Goal: Task Accomplishment & Management: Manage account settings

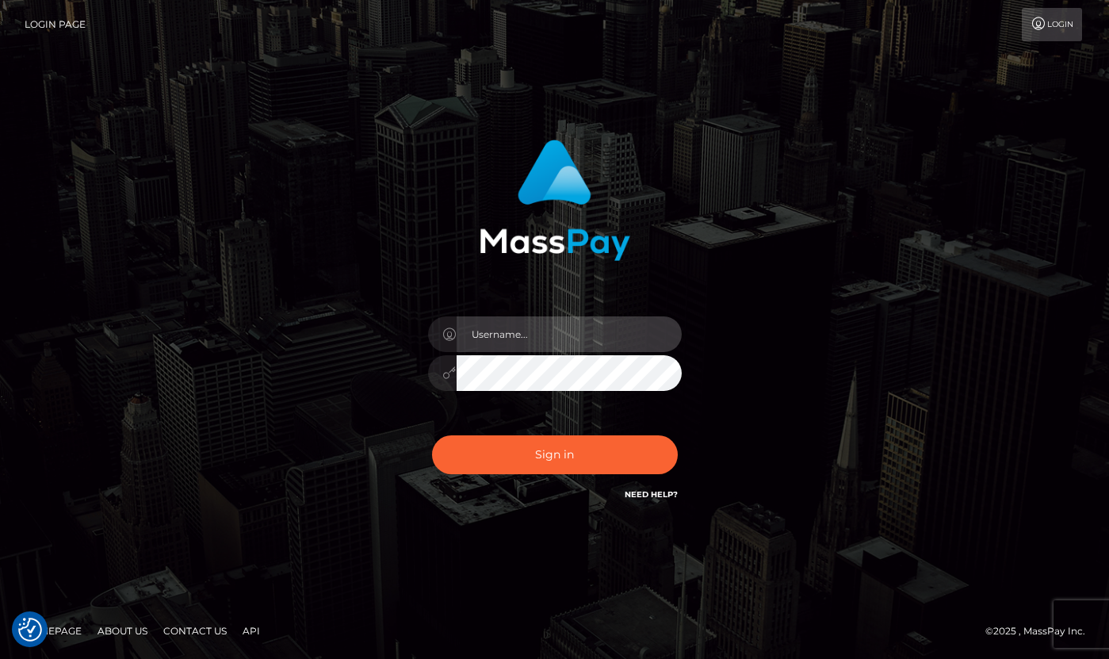
click at [547, 335] on input "text" at bounding box center [569, 334] width 225 height 36
type input "[PERSON_NAME]"
click at [605, 435] on div "Sign in Need Help?" at bounding box center [555, 461] width 278 height 71
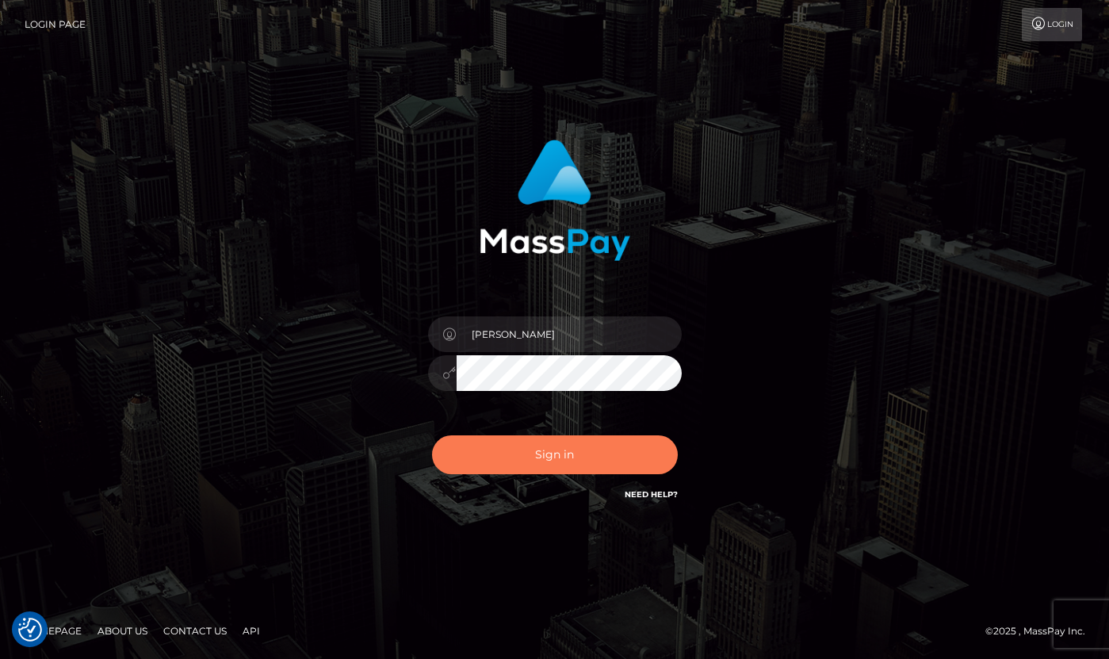
click at [601, 449] on button "Sign in" at bounding box center [555, 454] width 246 height 39
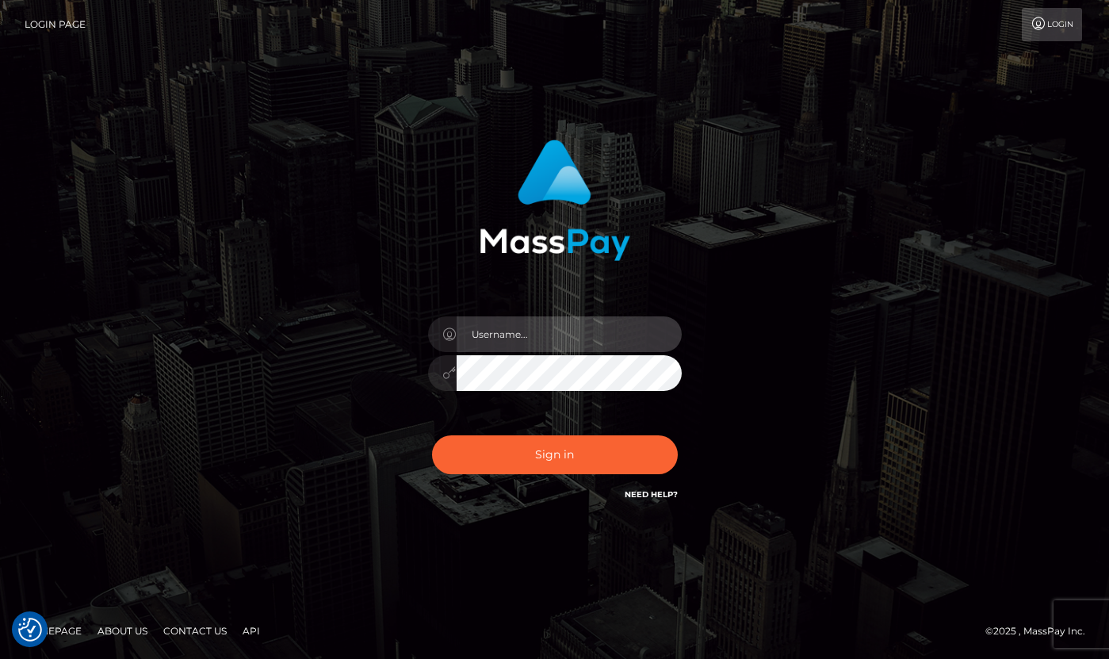
click at [572, 337] on input "text" at bounding box center [569, 334] width 225 height 36
type input "dany baker boulanger"
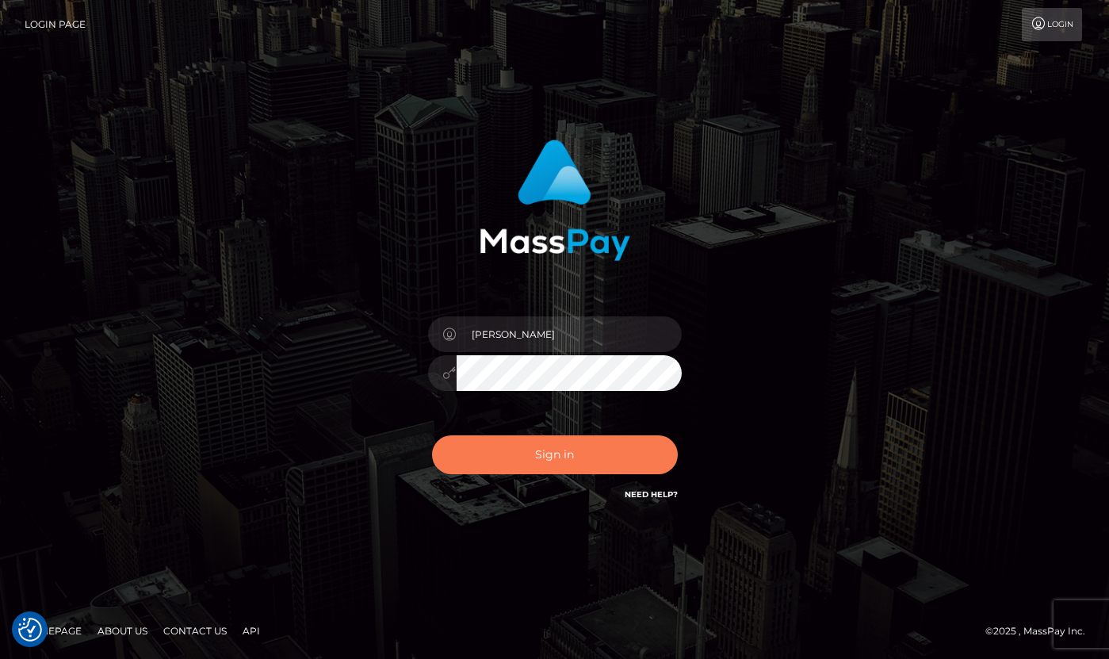
click at [596, 462] on button "Sign in" at bounding box center [555, 454] width 246 height 39
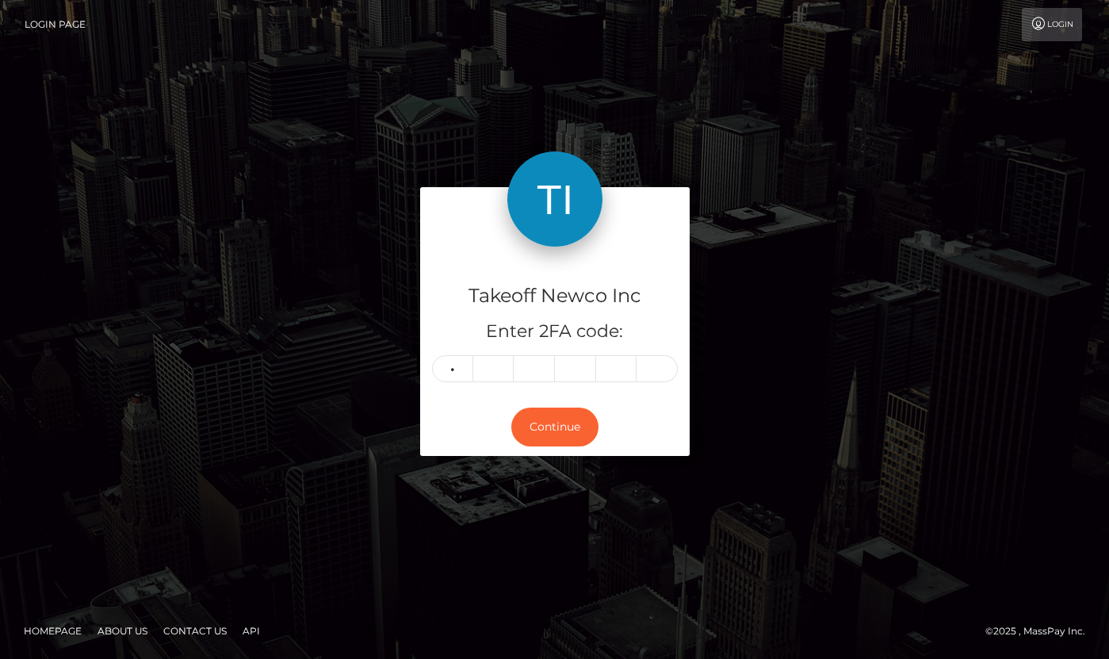
type input "5"
type input "9"
type input "5"
type input "9"
type input "7"
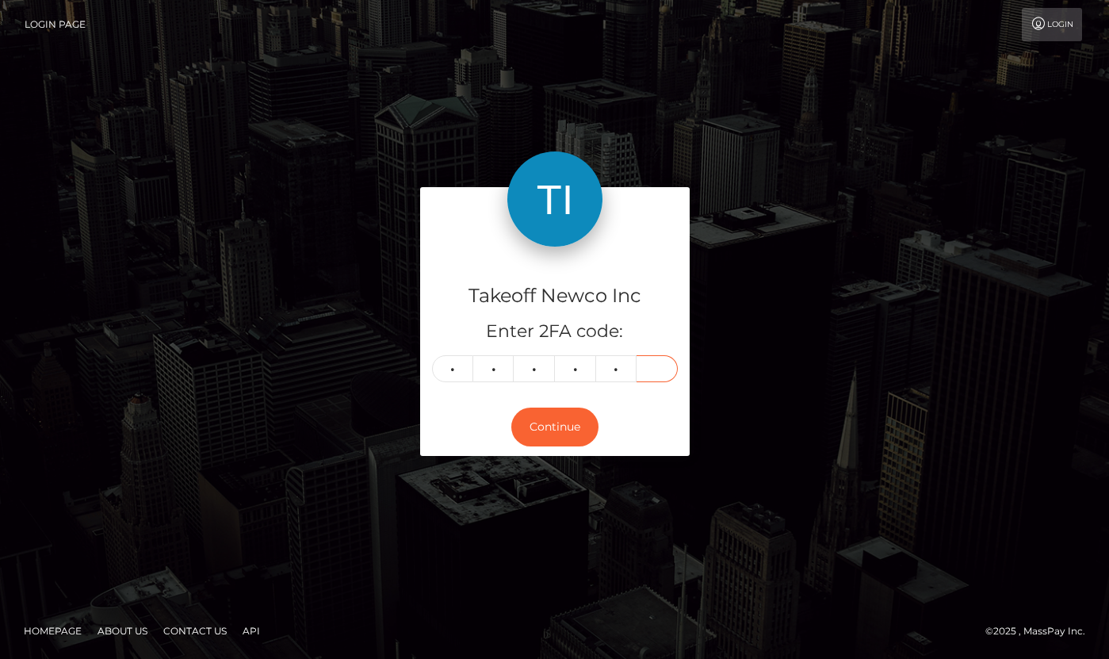
type input "4"
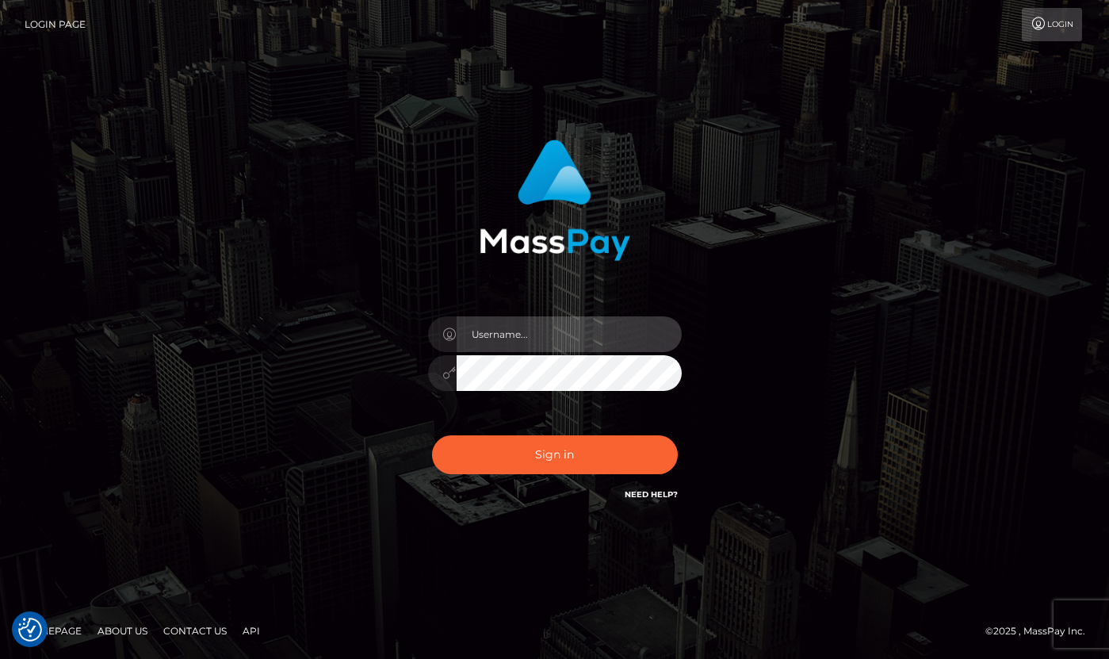
click at [529, 336] on input "text" at bounding box center [569, 334] width 225 height 36
type input "[PERSON_NAME]"
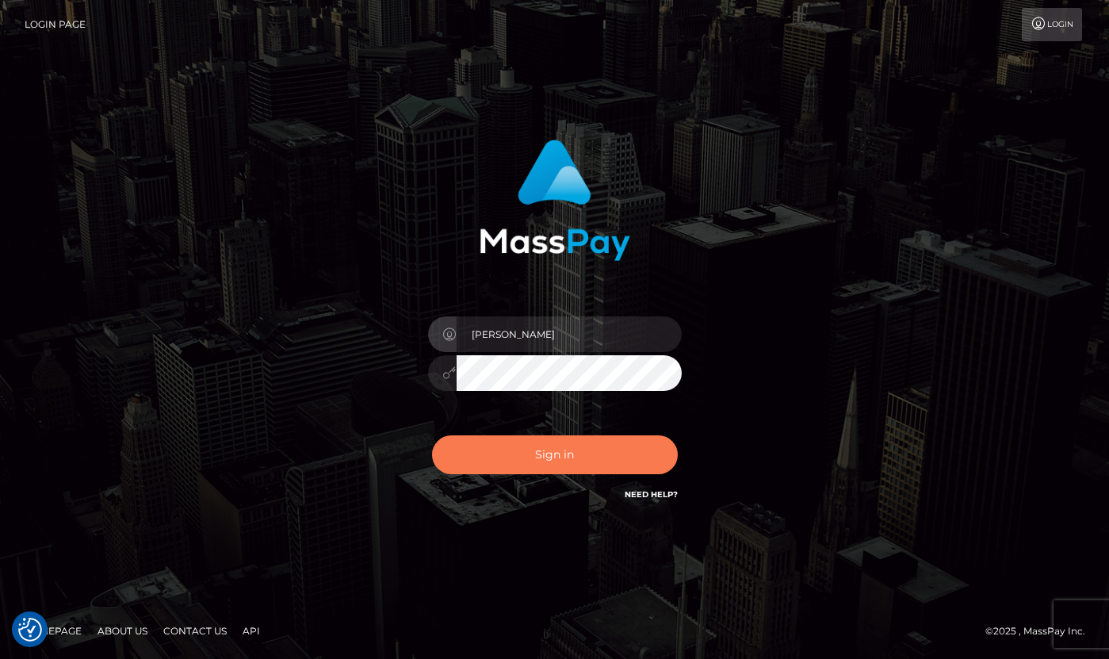
click at [595, 455] on button "Sign in" at bounding box center [555, 454] width 246 height 39
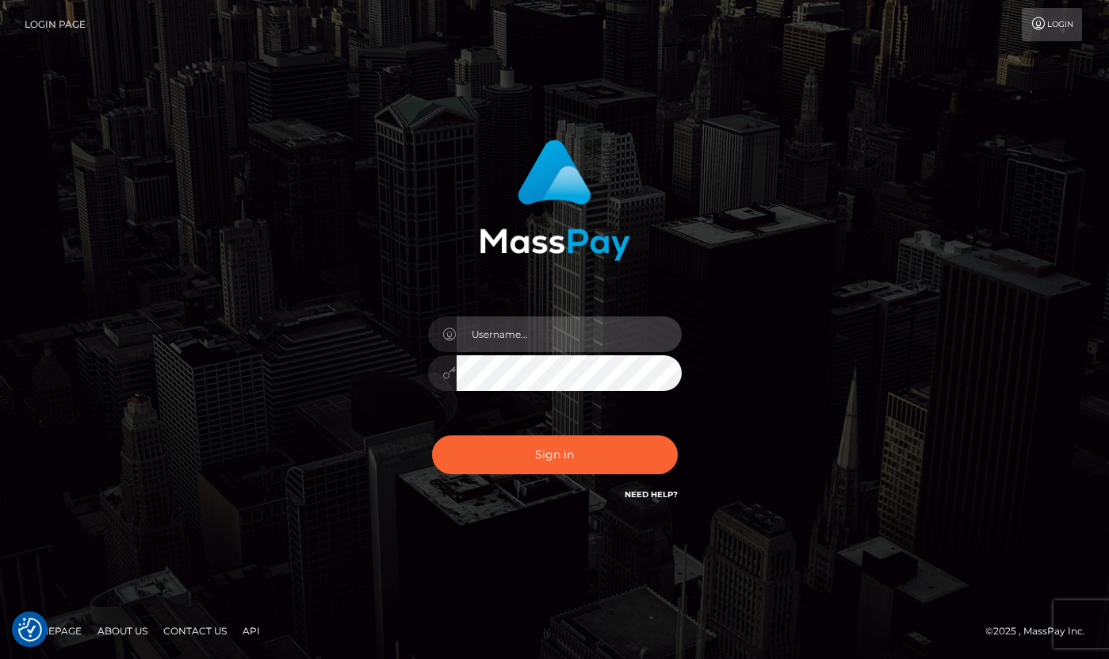
click at [547, 332] on input "text" at bounding box center [569, 334] width 225 height 36
type input "dany baker boulanger"
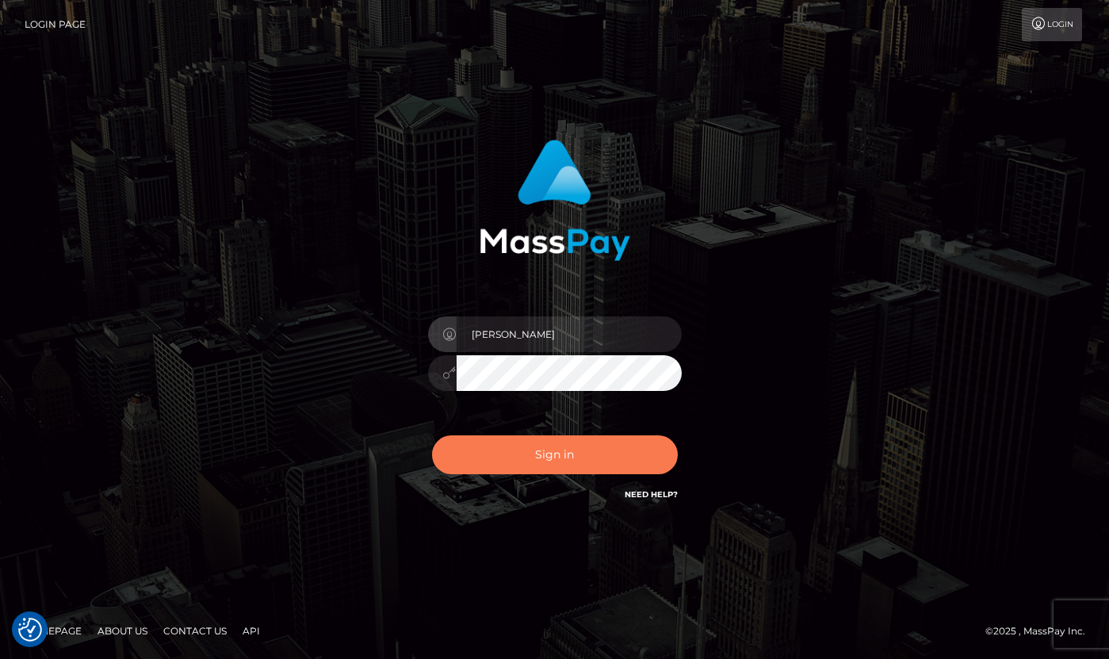
click at [575, 464] on button "Sign in" at bounding box center [555, 454] width 246 height 39
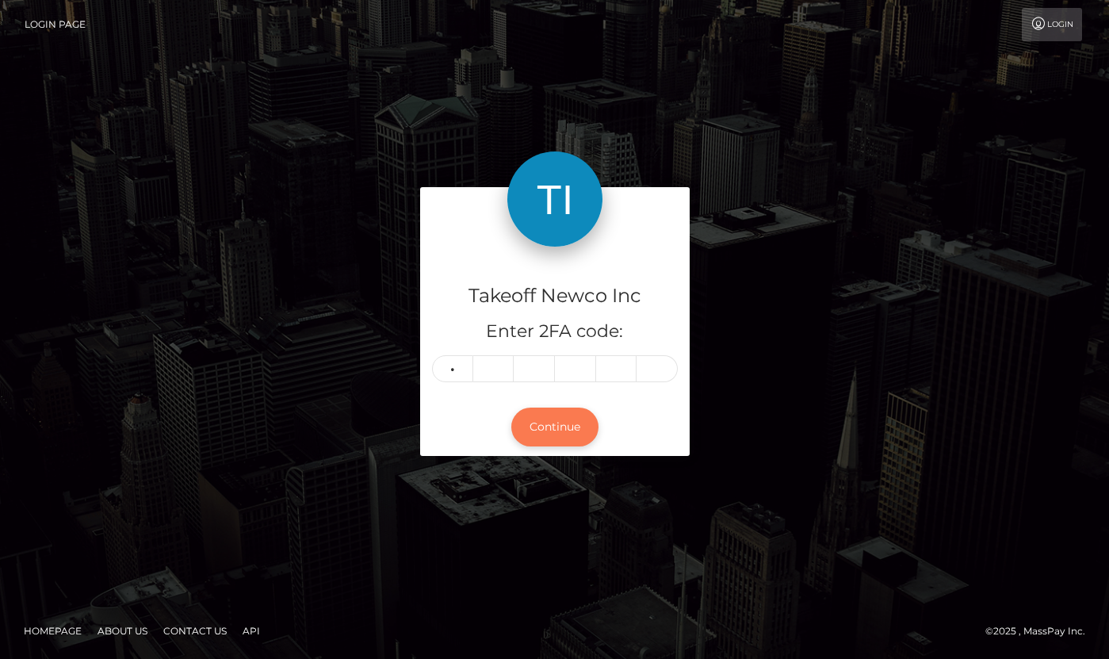
type input "7"
type input "0"
type input "4"
type input "0"
type input "2"
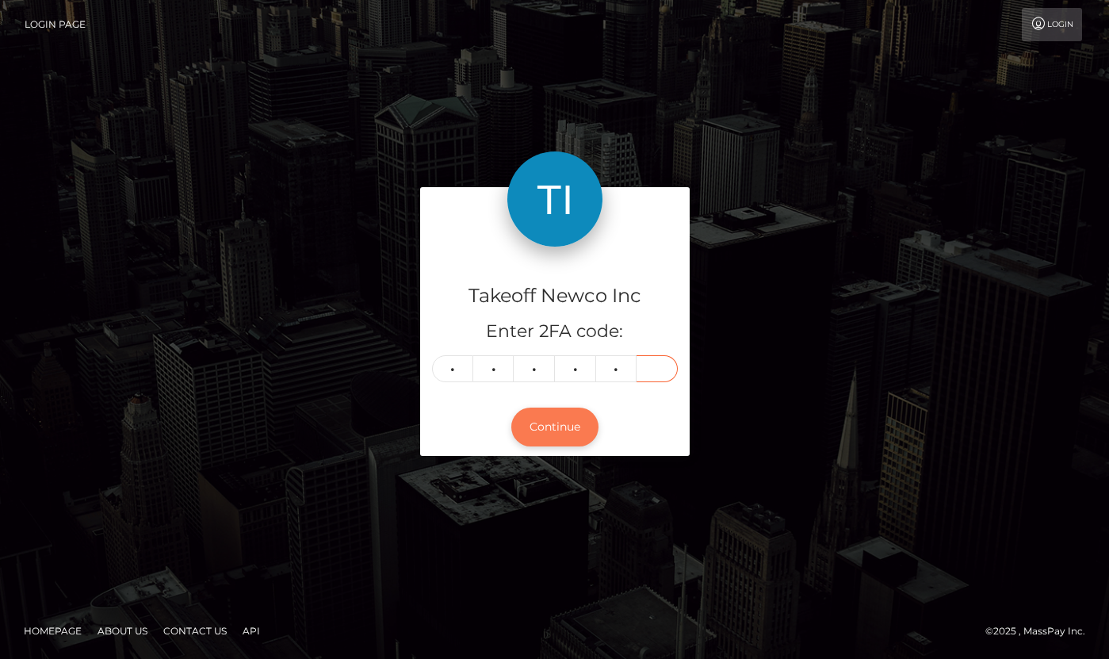
type input "3"
